Goal: Transaction & Acquisition: Purchase product/service

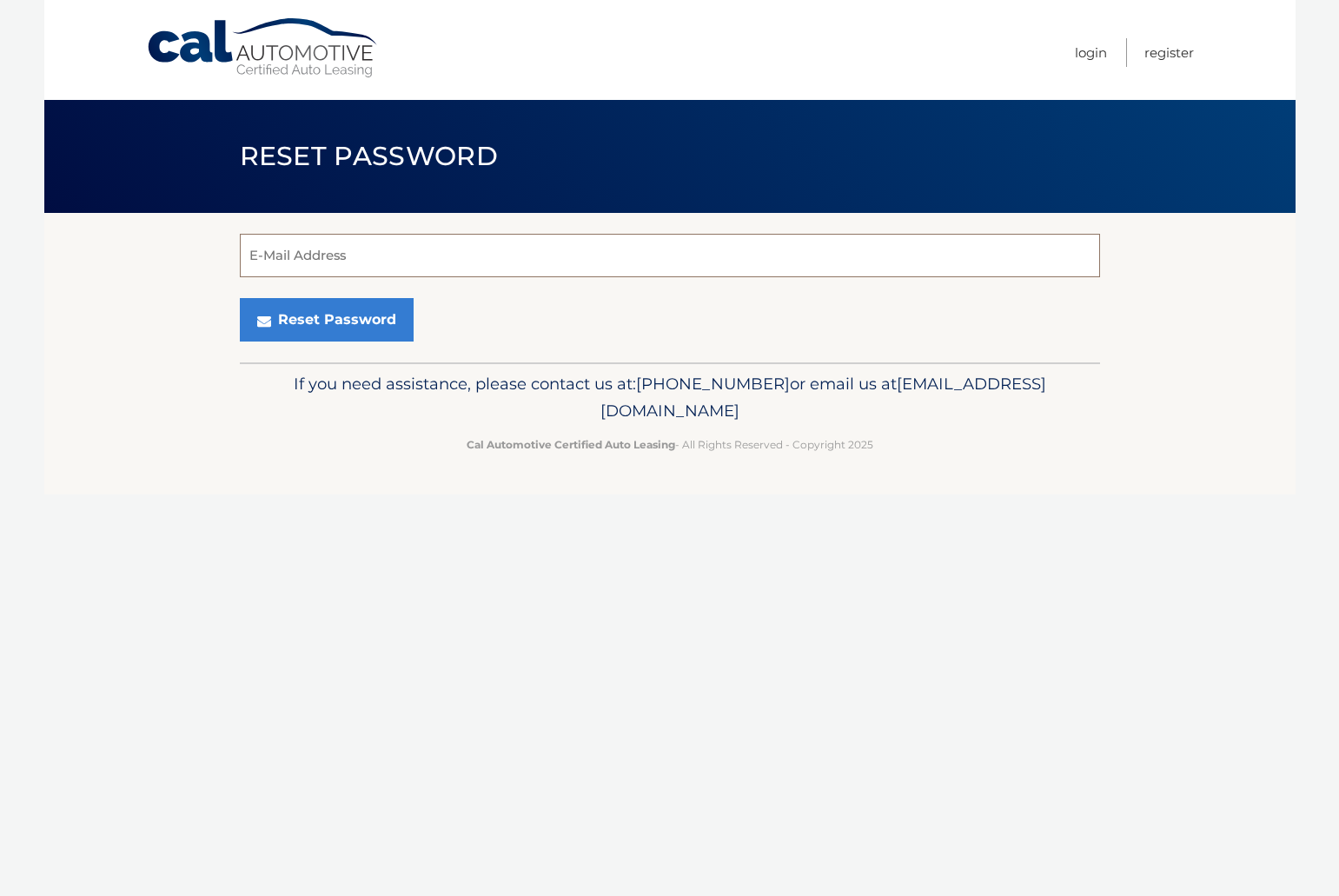
click at [360, 253] on input "E-Mail Address" at bounding box center [670, 255] width 860 height 44
type input "[EMAIL_ADDRESS][DOMAIN_NAME]"
click at [360, 323] on button "Reset Password" at bounding box center [326, 319] width 174 height 44
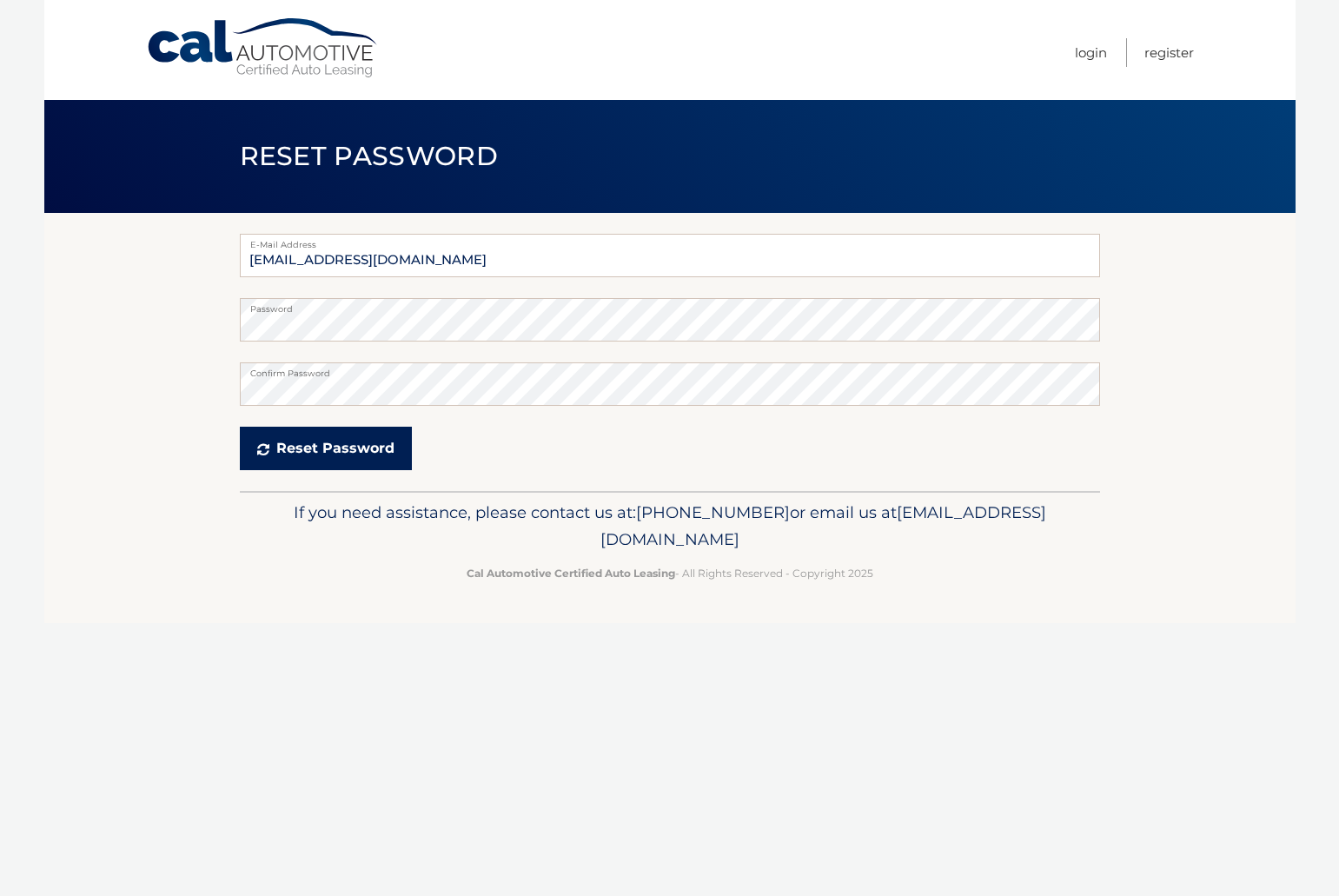
click at [350, 449] on button "Reset Password" at bounding box center [325, 448] width 172 height 44
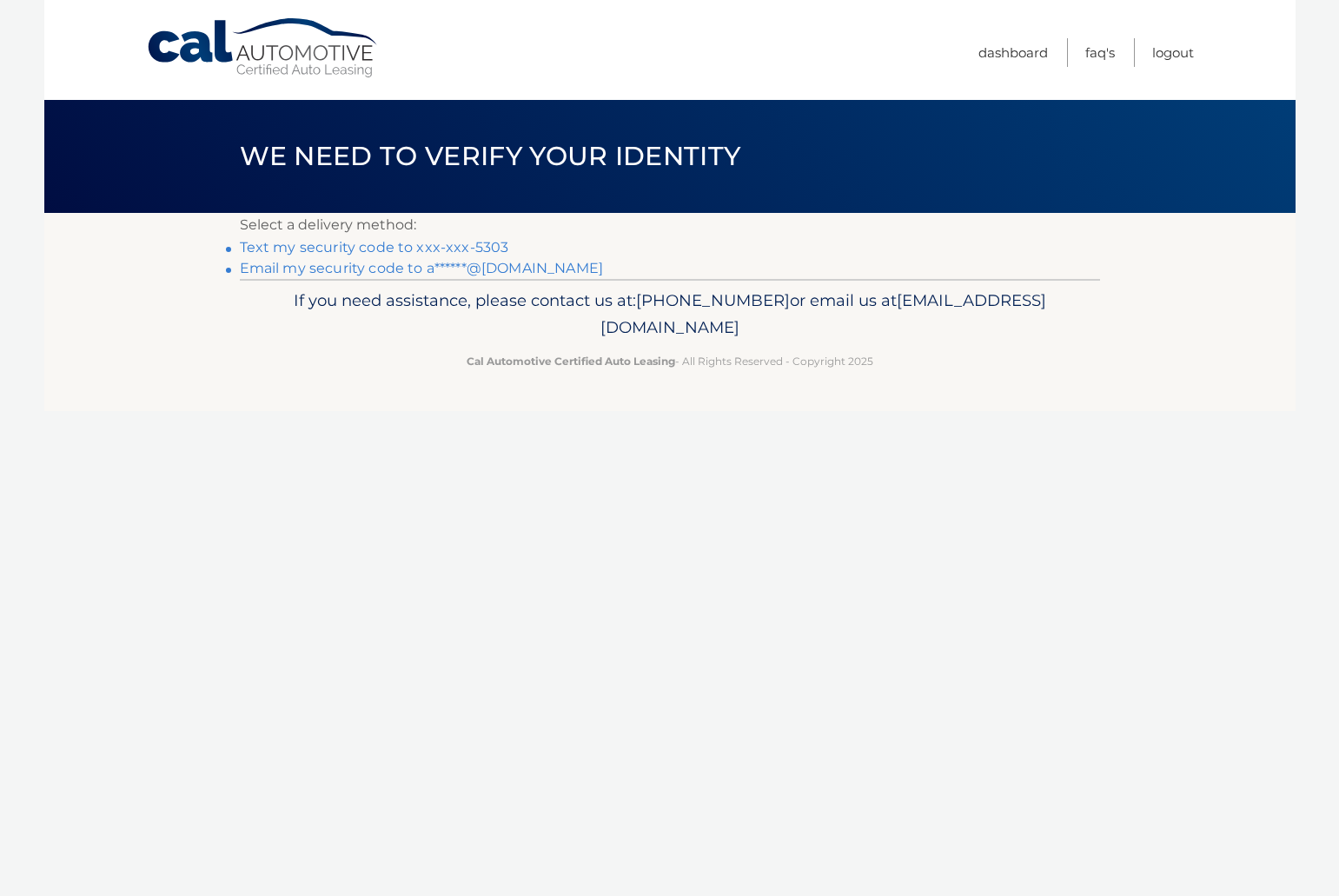
click at [442, 244] on link "Text my security code to xxx-xxx-5303" at bounding box center [374, 247] width 269 height 17
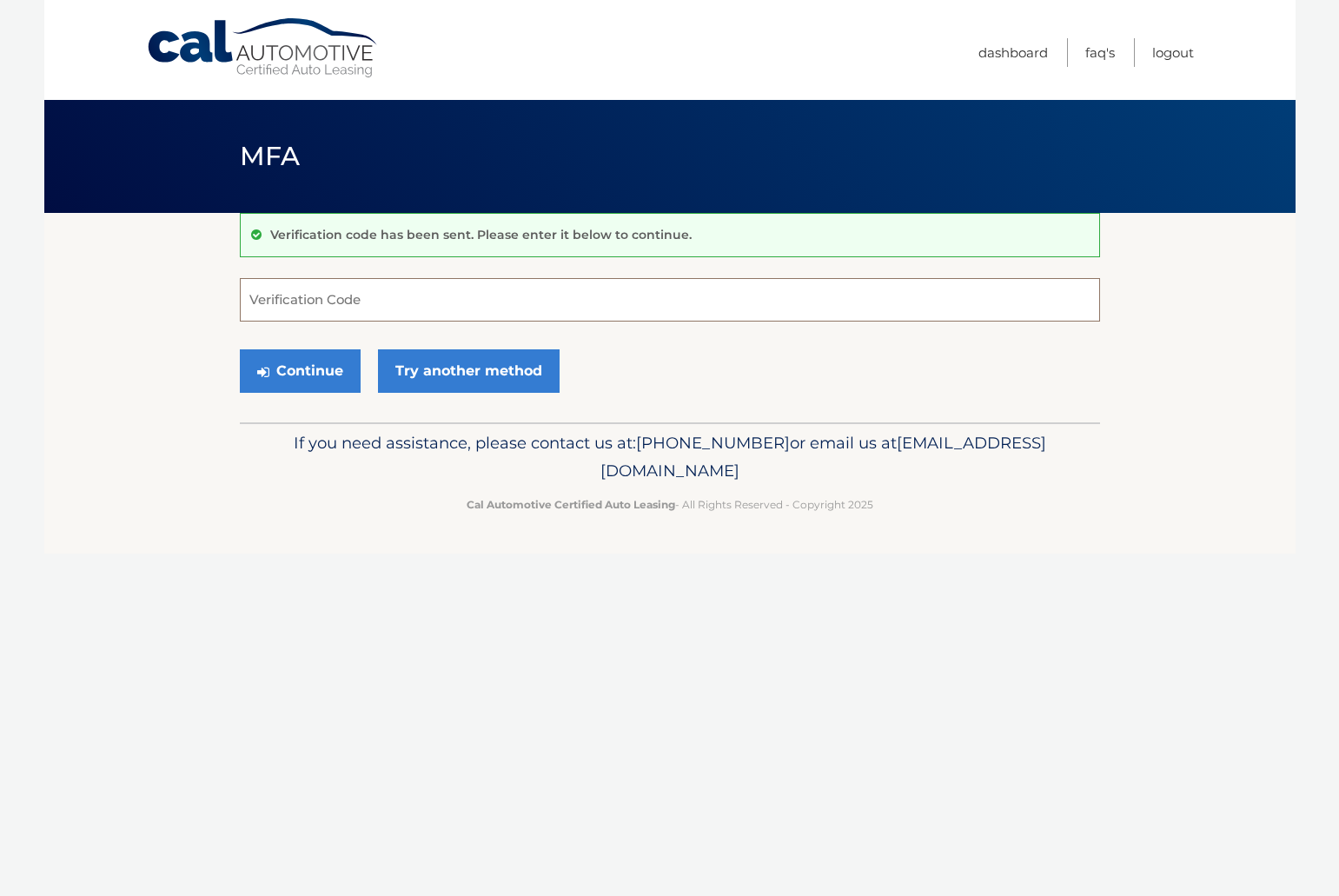
click at [420, 309] on input "Verification Code" at bounding box center [670, 300] width 860 height 44
type input "131452"
click at [324, 371] on button "Continue" at bounding box center [300, 371] width 121 height 44
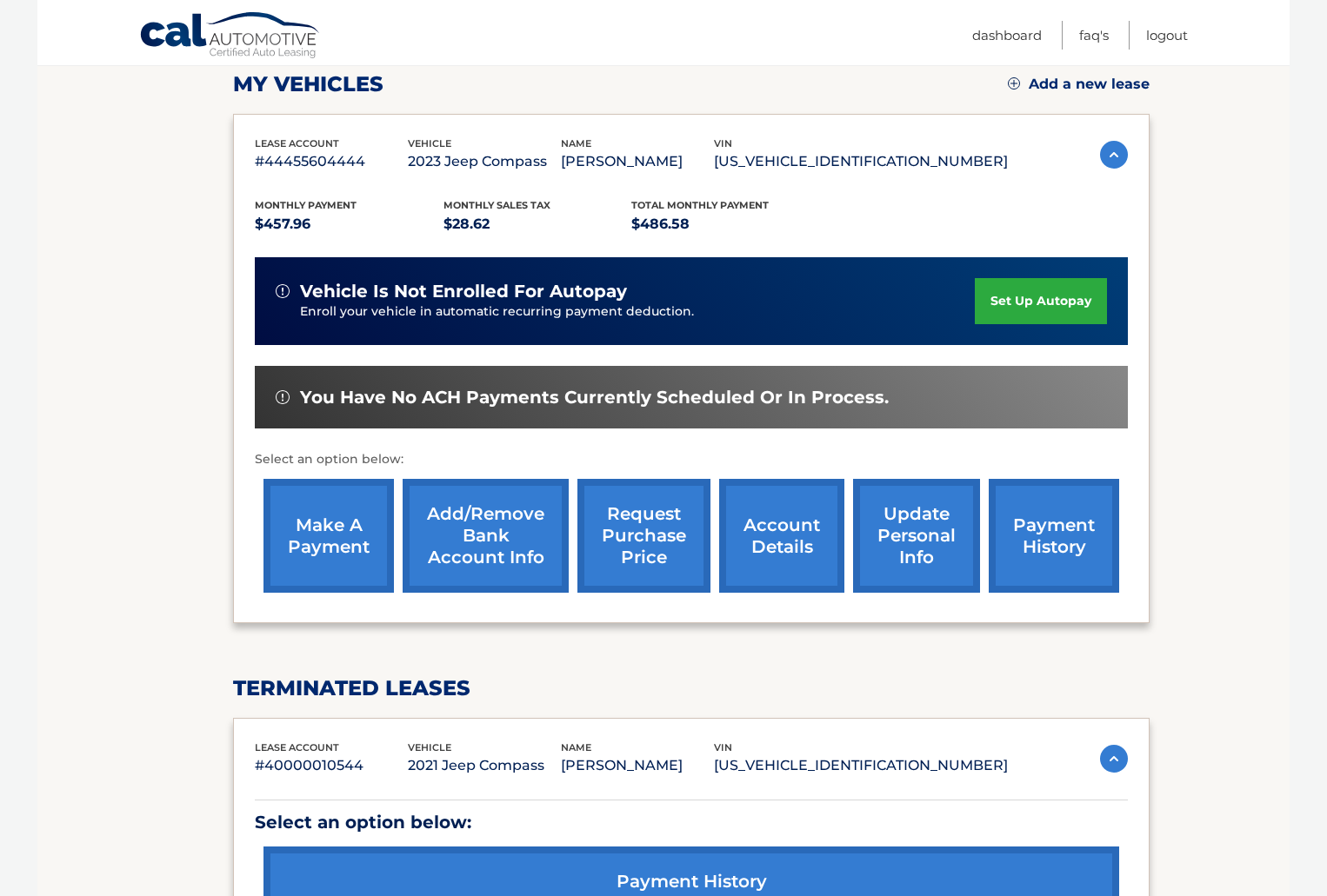
scroll to position [240, 0]
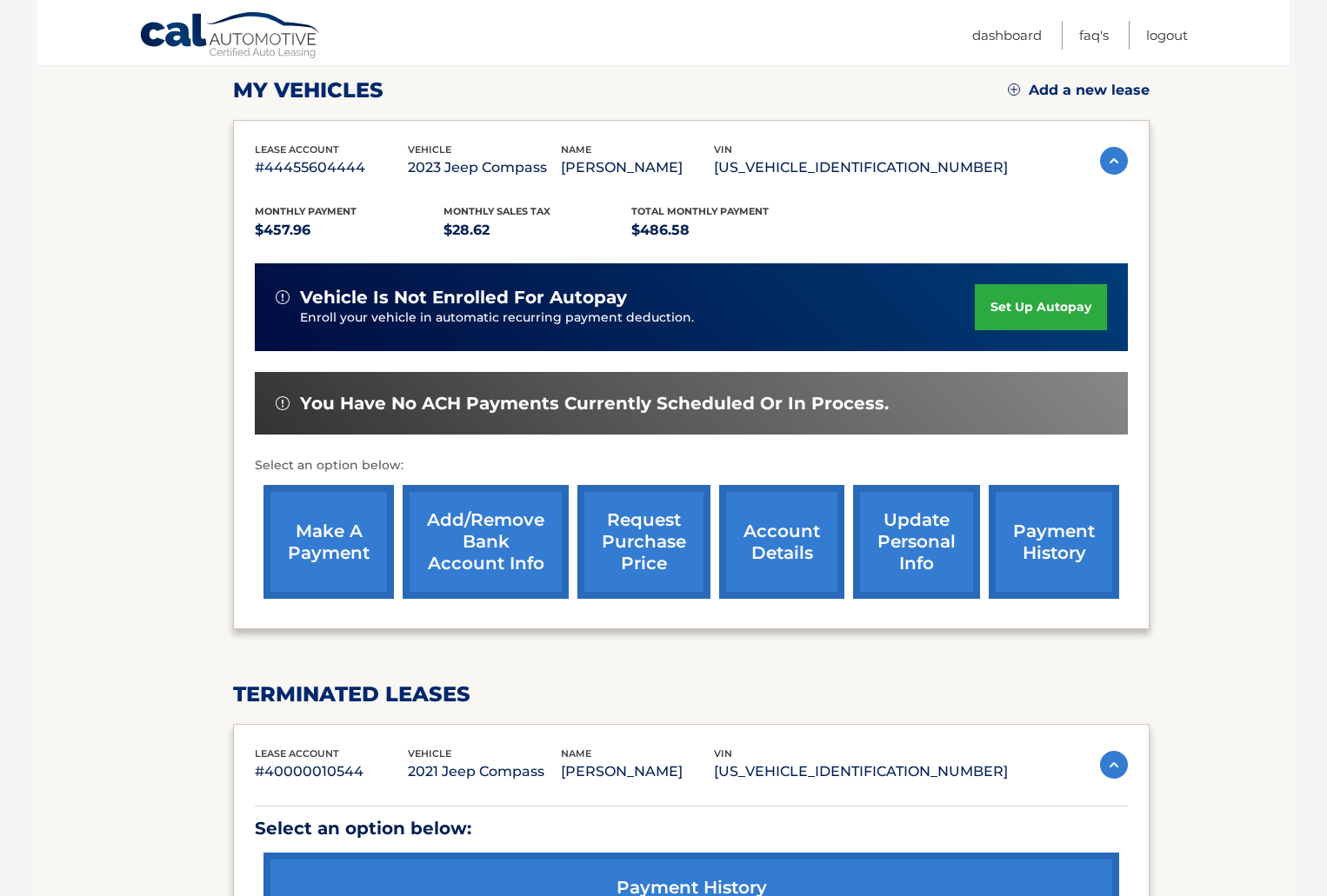
click at [318, 550] on link "make a payment" at bounding box center [328, 542] width 130 height 114
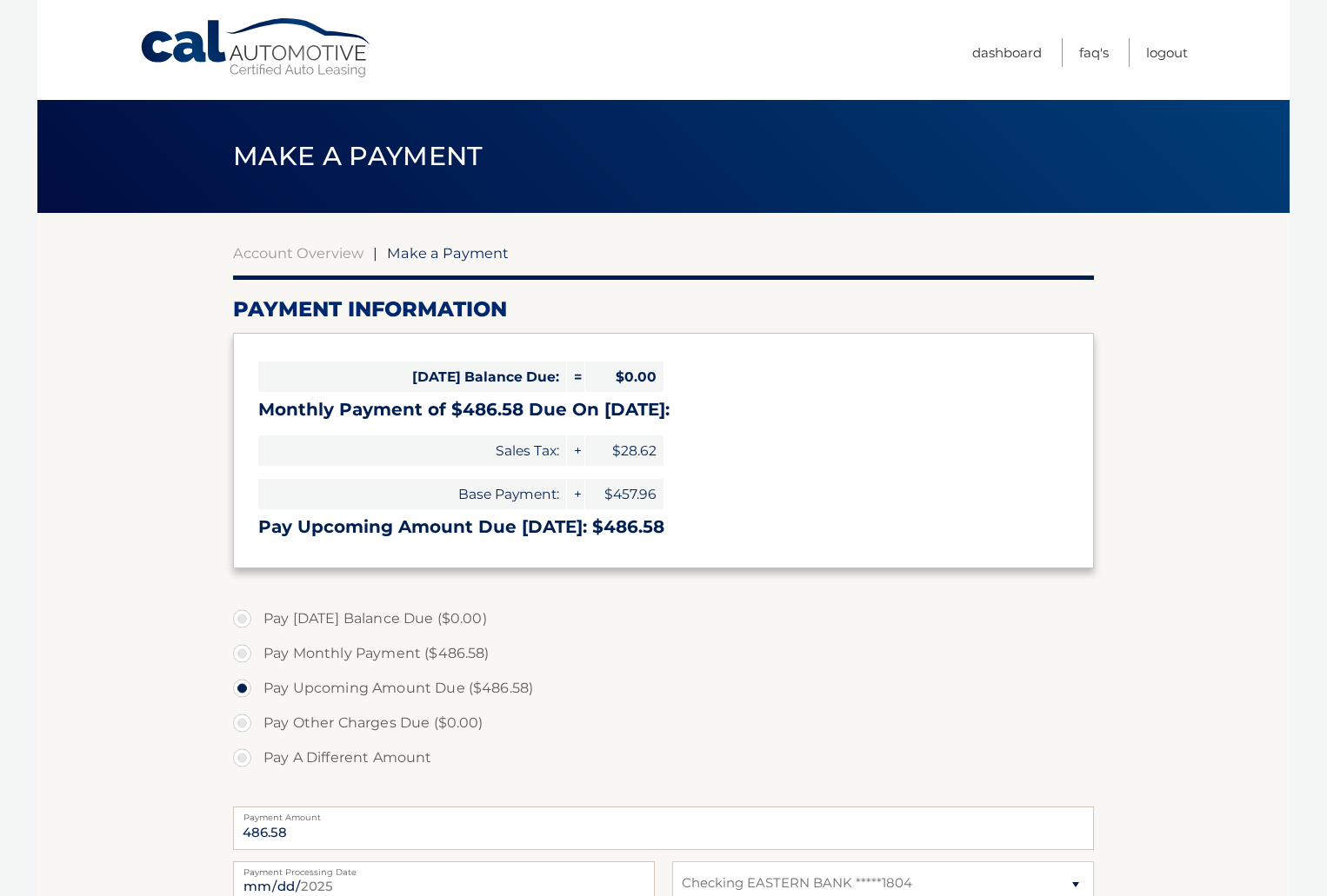
select select "MTJiMjJiZjktMGE1Zi00NGJmLTg1MGQtOWNjYTkxMTMwMDI5"
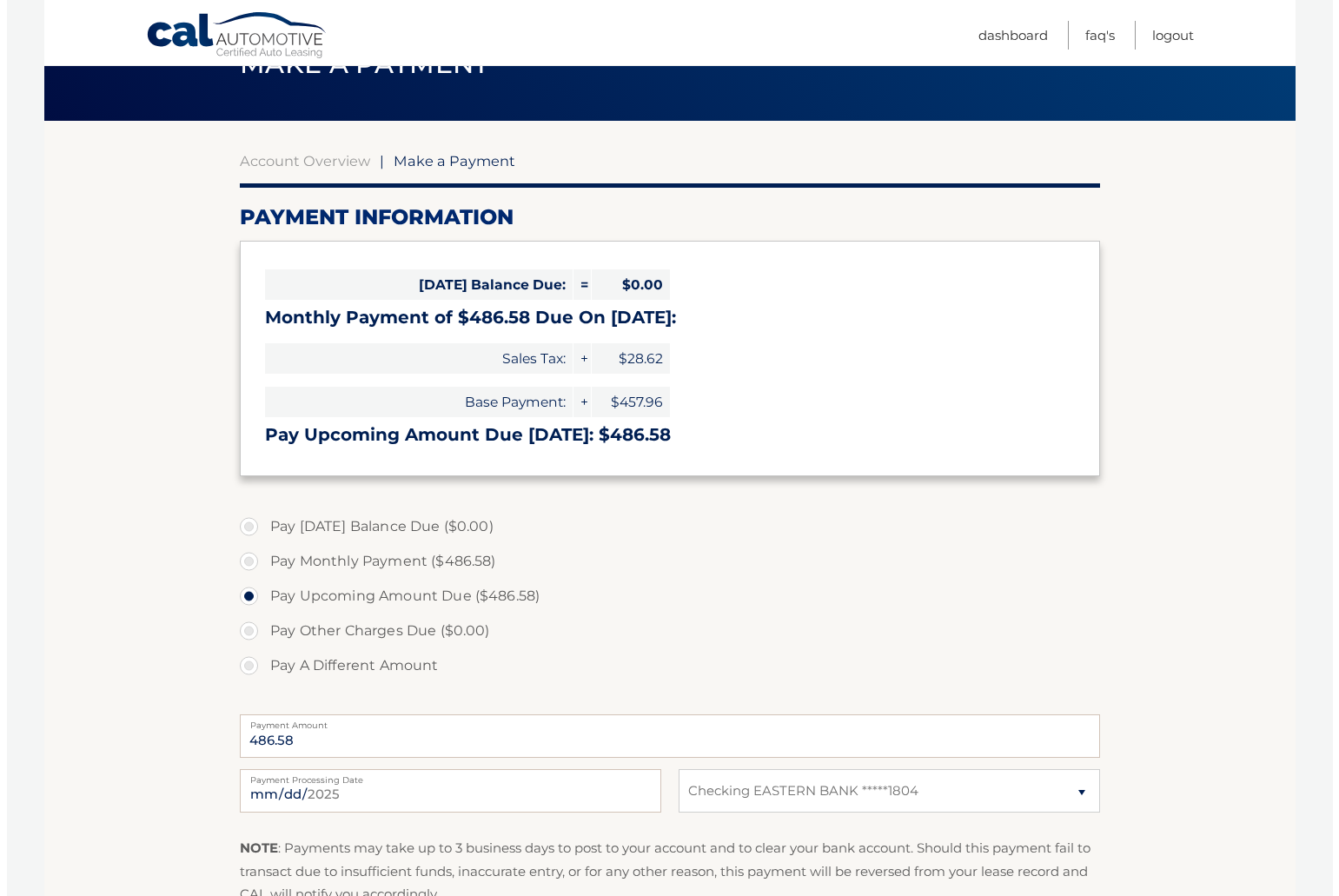
scroll to position [241, 0]
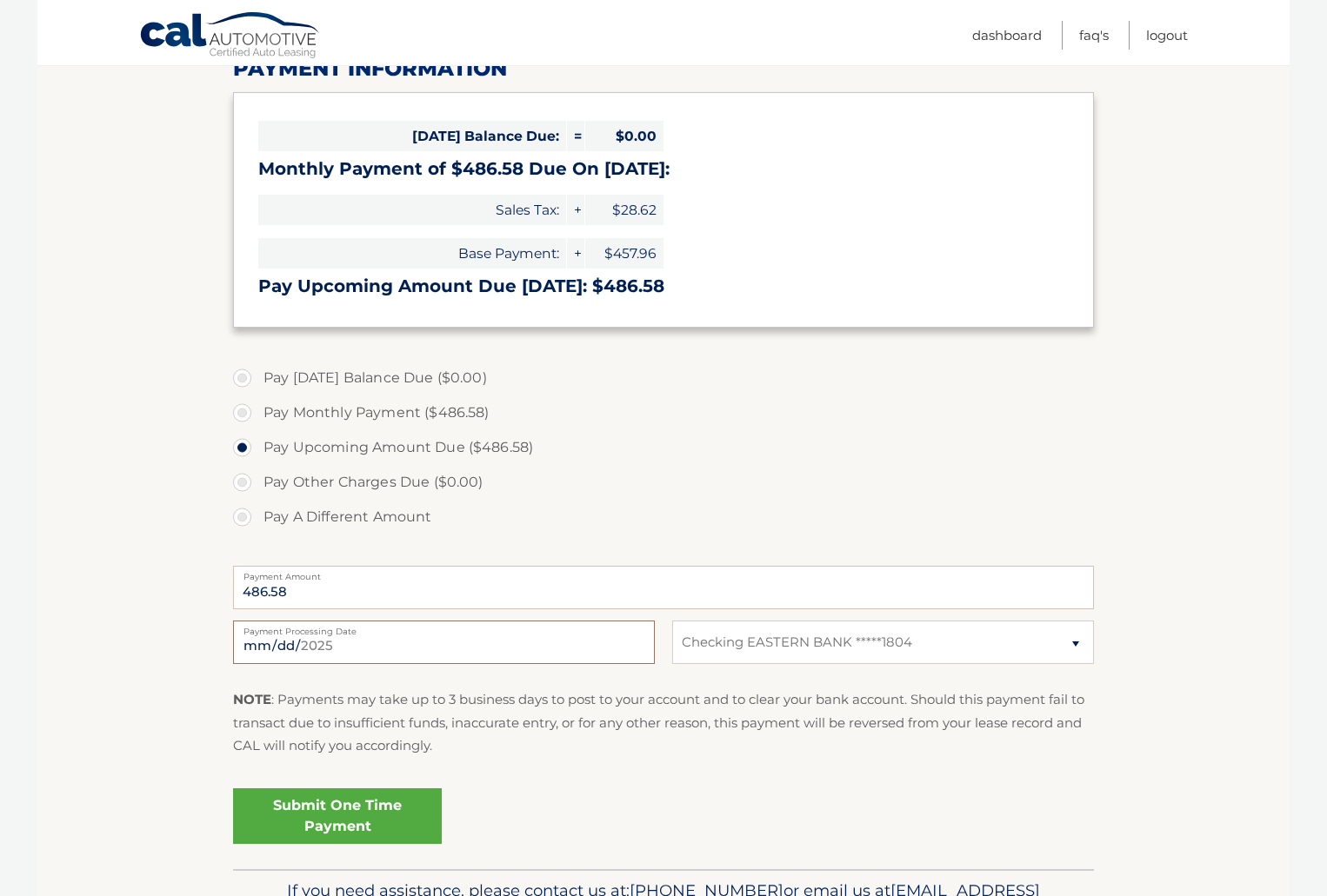
click at [362, 641] on input "[DATE]" at bounding box center [443, 642] width 422 height 44
type input "[DATE]"
click at [369, 807] on link "Submit One Time Payment" at bounding box center [337, 816] width 209 height 55
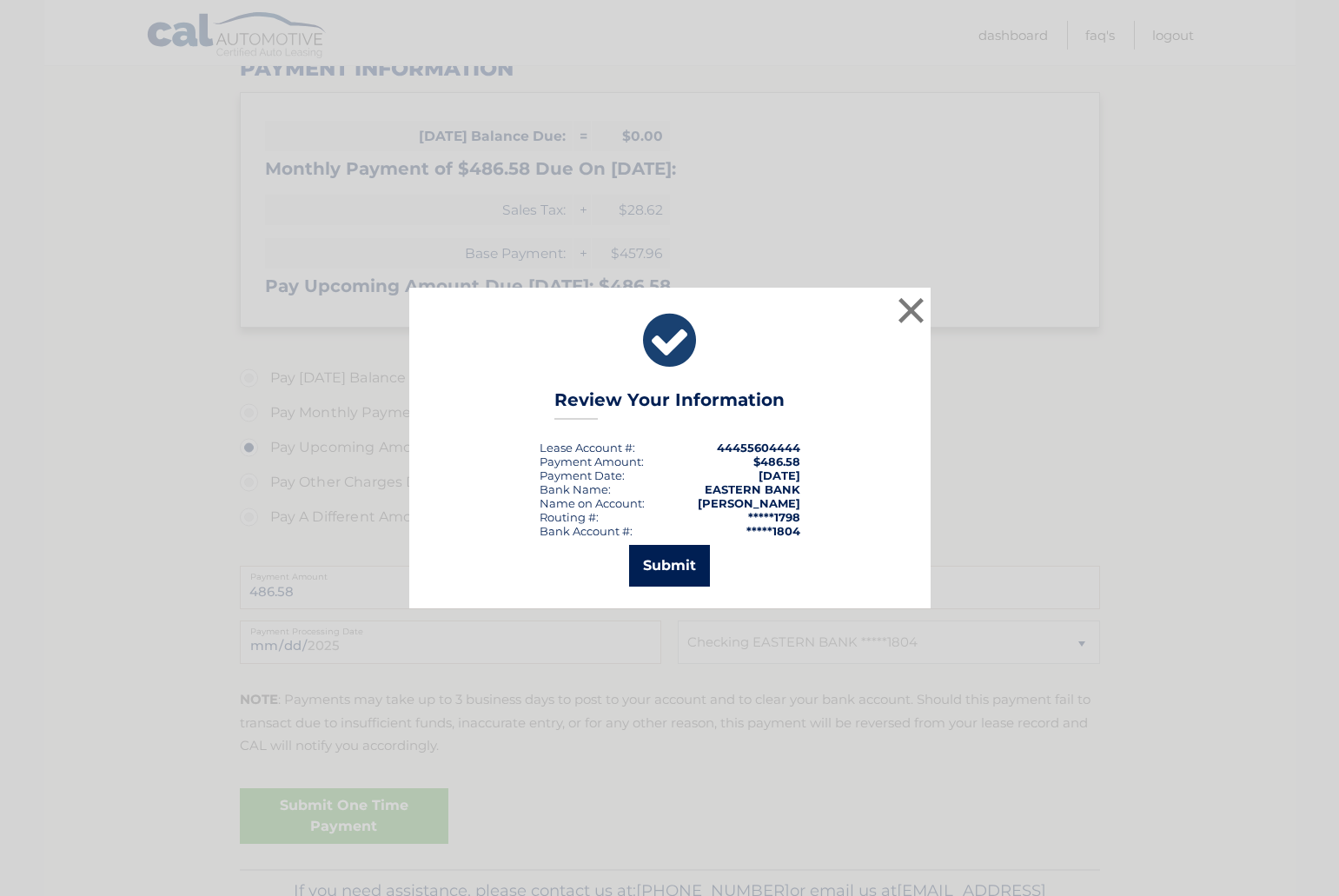
click at [669, 566] on button "Submit" at bounding box center [670, 565] width 81 height 42
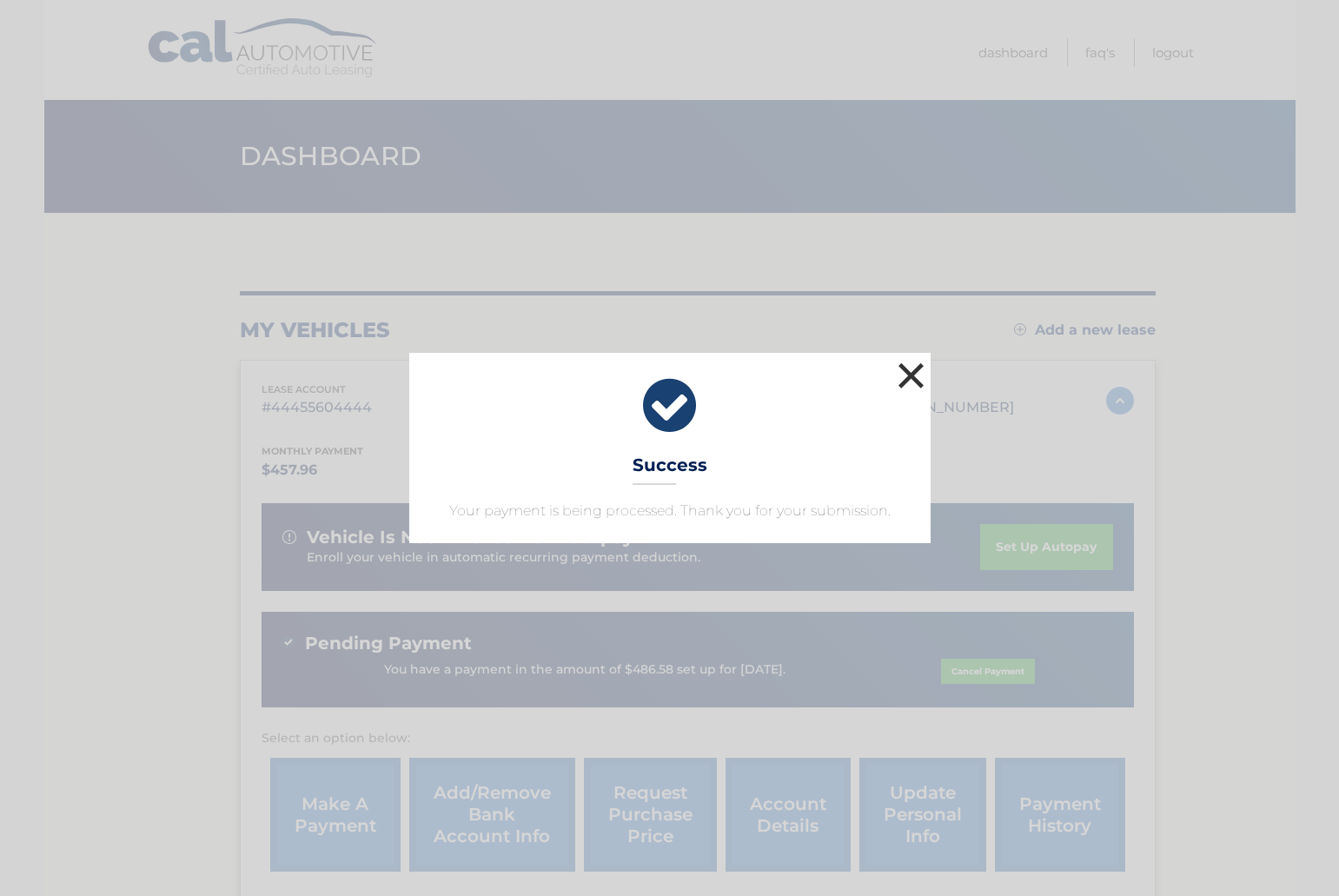
click at [928, 373] on button "×" at bounding box center [911, 375] width 35 height 35
